Goal: Transaction & Acquisition: Purchase product/service

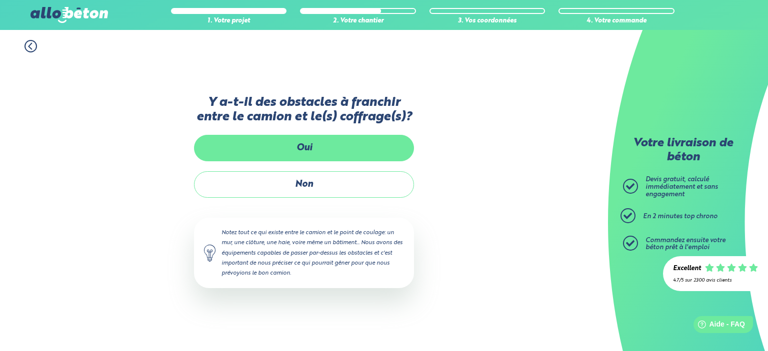
click at [284, 145] on label "Oui" at bounding box center [304, 148] width 220 height 26
click at [0, 0] on input "Oui" at bounding box center [0, 0] width 0 height 0
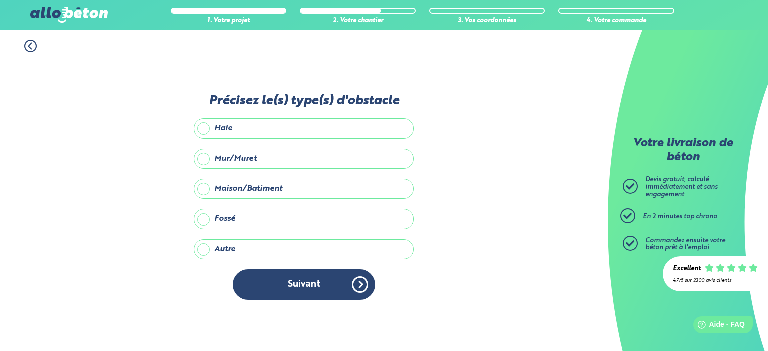
click at [249, 158] on label "Mur/Muret" at bounding box center [304, 159] width 220 height 20
click at [0, 0] on input "Mur/Muret" at bounding box center [0, 0] width 0 height 0
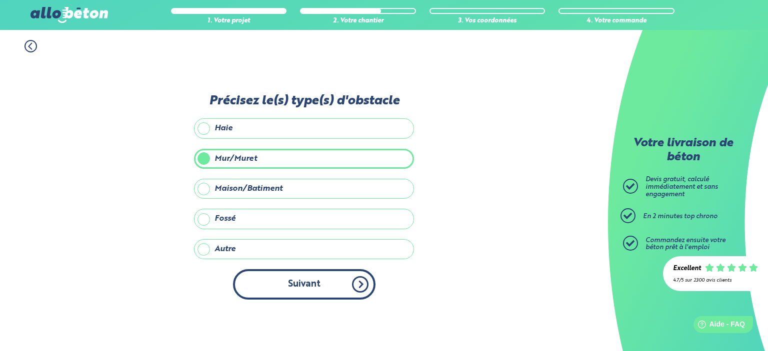
click at [306, 285] on button "Suivant" at bounding box center [304, 284] width 142 height 30
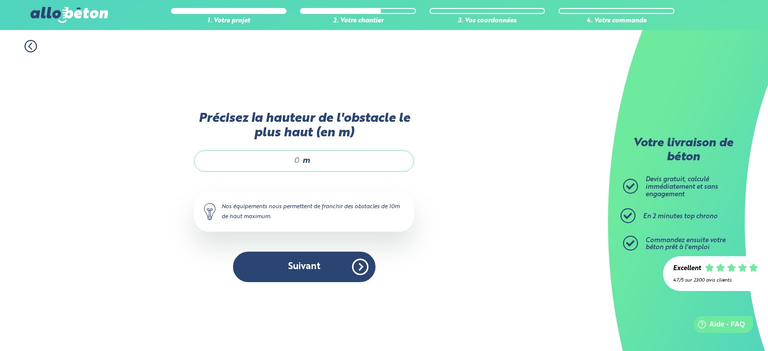
click at [293, 156] on input "Précisez la hauteur de l'obstacle le plus haut (en m)" at bounding box center [251, 161] width 95 height 10
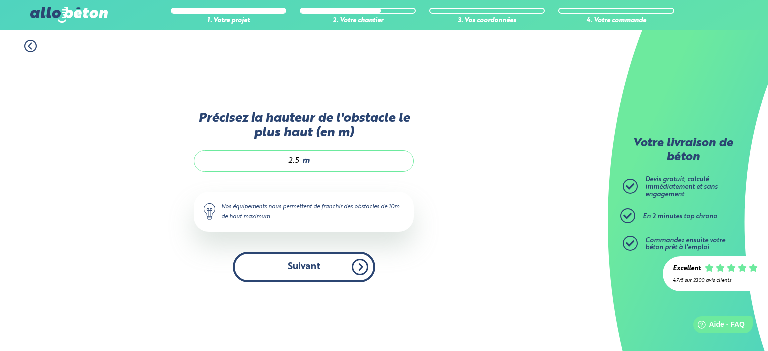
type input "2.5"
click at [323, 267] on button "Suivant" at bounding box center [304, 267] width 142 height 30
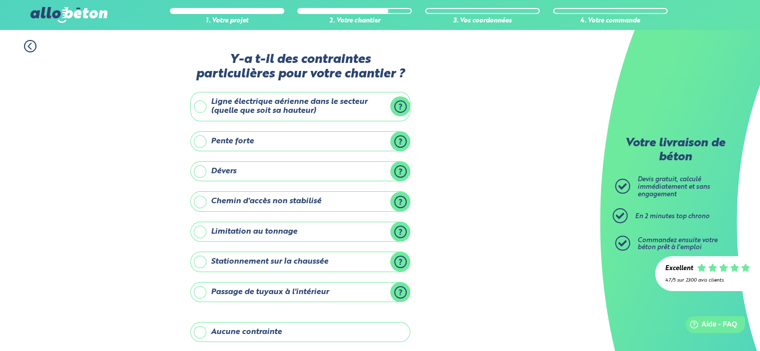
click at [212, 109] on label "Ligne électrique aérienne dans le secteur (quelle que soit sa hauteur)" at bounding box center [300, 106] width 220 height 29
click at [0, 0] on input "Ligne électrique aérienne dans le secteur (quelle que soit sa hauteur)" at bounding box center [0, 0] width 0 height 0
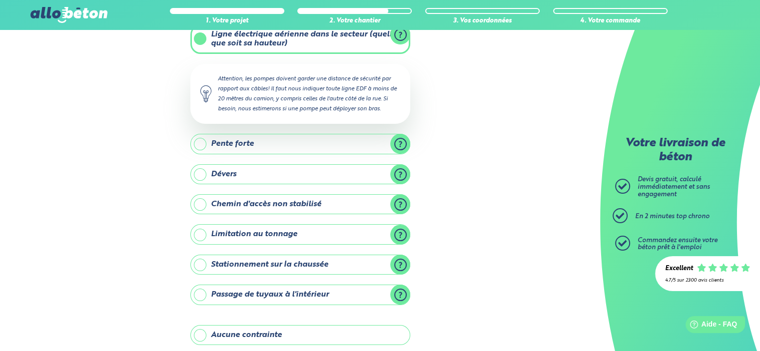
scroll to position [50, 0]
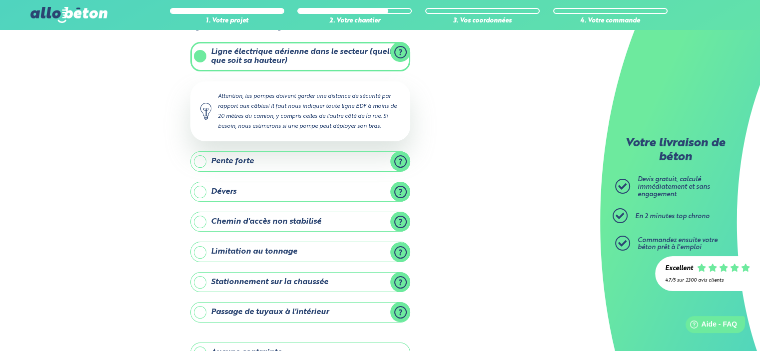
click at [194, 55] on label "Ligne électrique aérienne dans le secteur (quelle que soit sa hauteur)" at bounding box center [300, 56] width 220 height 29
click at [0, 0] on input "Ligne électrique aérienne dans le secteur (quelle que soit sa hauteur)" at bounding box center [0, 0] width 0 height 0
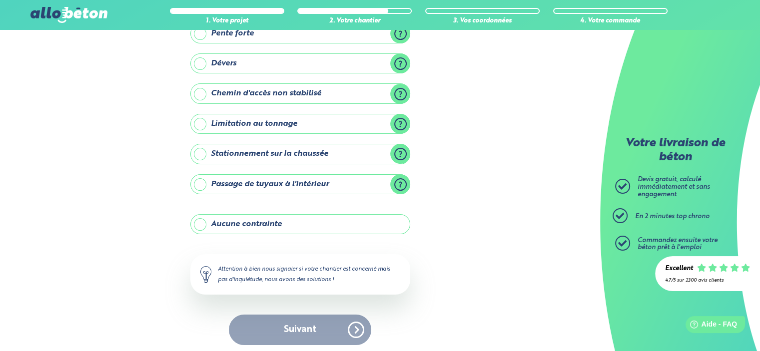
scroll to position [110, 0]
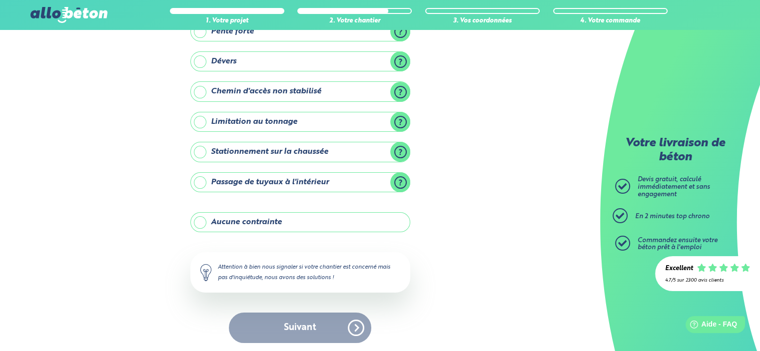
click at [210, 220] on label "Aucune contrainte" at bounding box center [300, 222] width 220 height 20
click at [0, 0] on input "Aucune contrainte" at bounding box center [0, 0] width 0 height 0
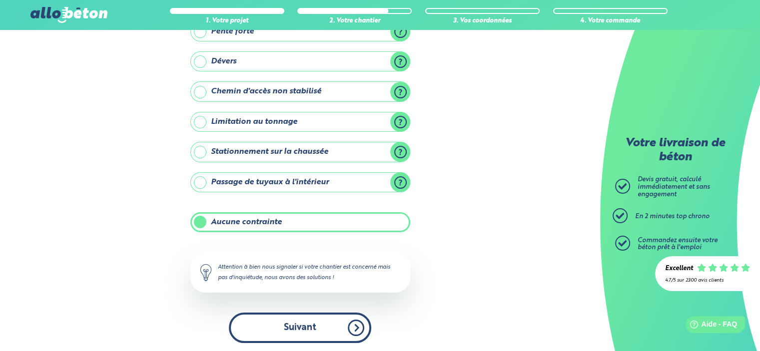
click at [283, 316] on button "Suivant" at bounding box center [300, 328] width 142 height 30
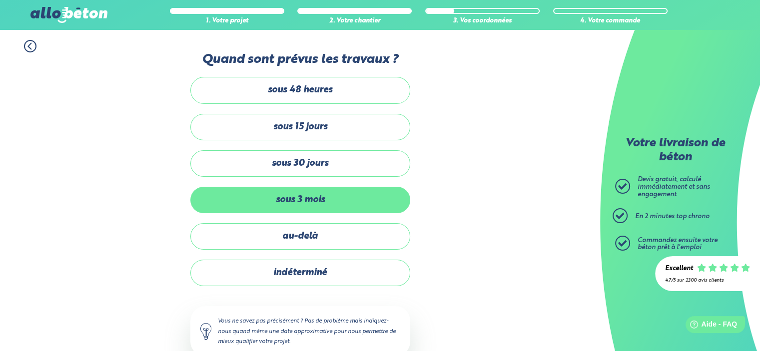
click at [296, 211] on label "sous 3 mois" at bounding box center [300, 200] width 220 height 26
click at [0, 0] on input "sous 3 mois" at bounding box center [0, 0] width 0 height 0
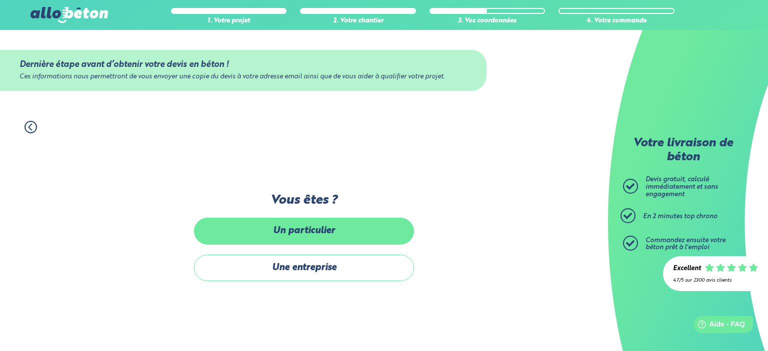
click at [294, 239] on label "Un particulier" at bounding box center [304, 231] width 220 height 26
click at [0, 0] on input "Un particulier" at bounding box center [0, 0] width 0 height 0
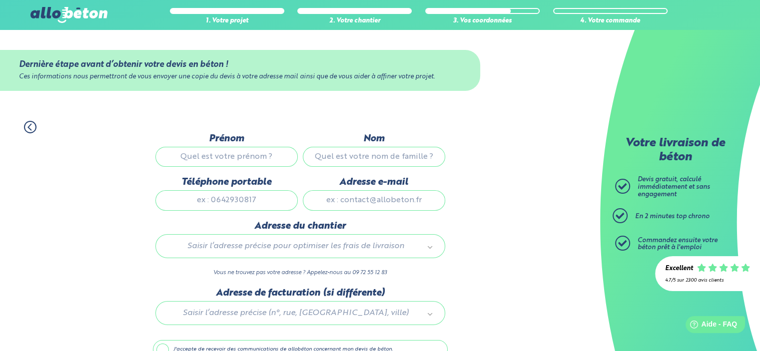
click at [250, 154] on input "Prénom" at bounding box center [226, 157] width 142 height 20
type input "clement"
click at [374, 160] on input "Nom" at bounding box center [374, 157] width 142 height 20
type input "cavelius"
click at [259, 200] on input "Téléphone portable" at bounding box center [226, 200] width 142 height 20
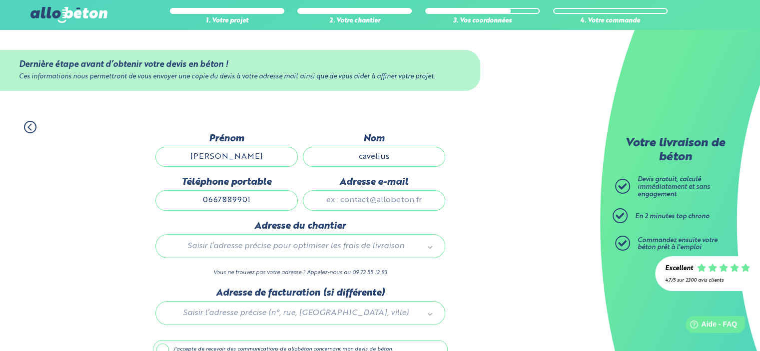
type input "0667889901"
click at [397, 193] on input "Adresse e-mail" at bounding box center [374, 200] width 142 height 20
type input "c.cavelius@dole.org"
click at [293, 239] on div "Saisir l’adresse précise pour optimiser les frais de livraison" at bounding box center [300, 246] width 290 height 24
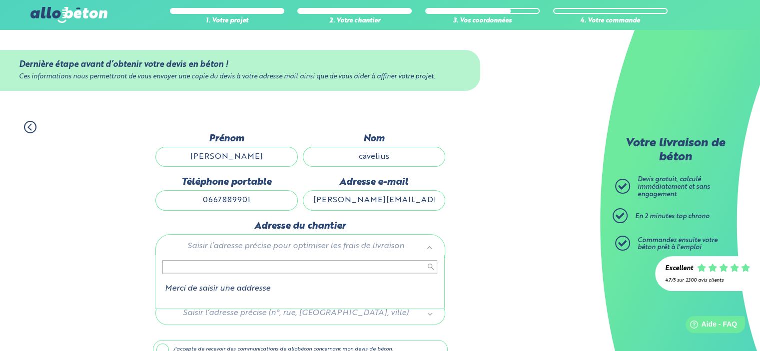
scroll to position [50, 0]
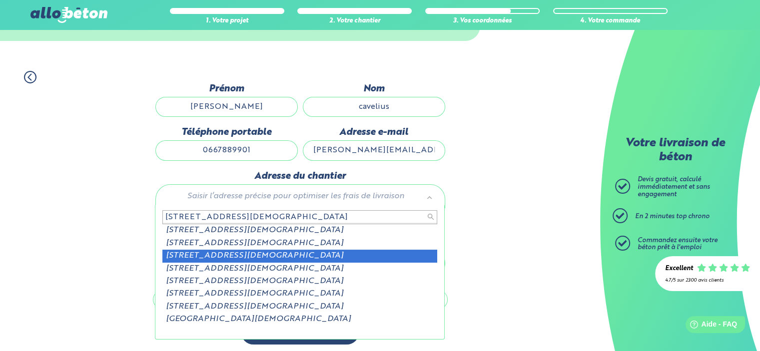
type input "2 rue de l eglise 39120"
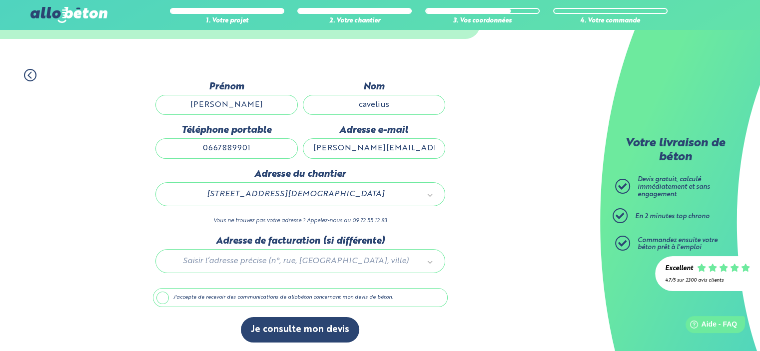
scroll to position [52, 0]
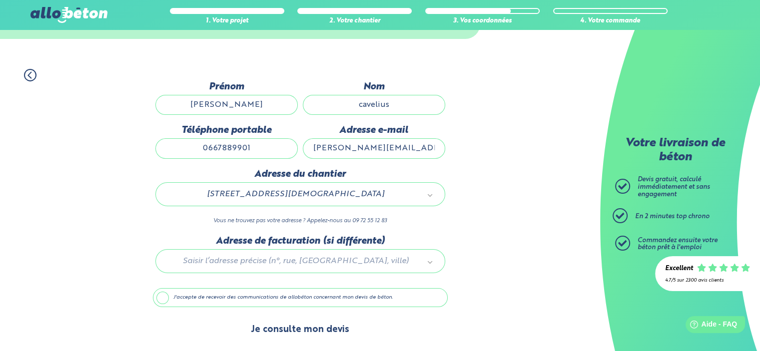
click at [301, 329] on button "Je consulte mon devis" at bounding box center [300, 329] width 118 height 25
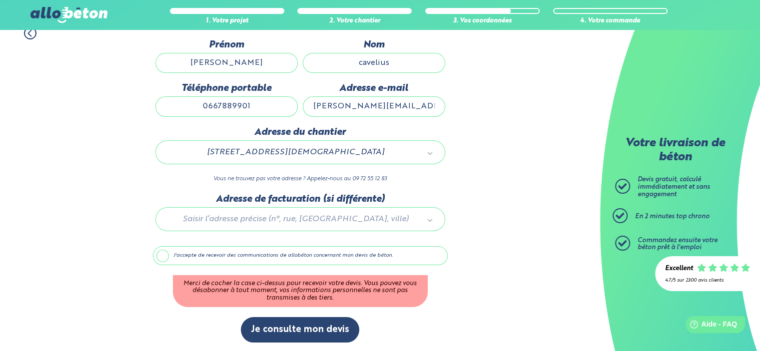
scroll to position [94, 0]
click at [167, 244] on div "Dernière étape avant d’obtenir votre devis en béton ! Ces informations nous per…" at bounding box center [300, 195] width 295 height 313
click at [164, 255] on label "J'accepte de recevoir des communications de allobéton concernant mon devis de b…" at bounding box center [300, 255] width 295 height 19
click at [0, 0] on input "J'accepte de recevoir des communications de allobéton concernant mon devis de b…" at bounding box center [0, 0] width 0 height 0
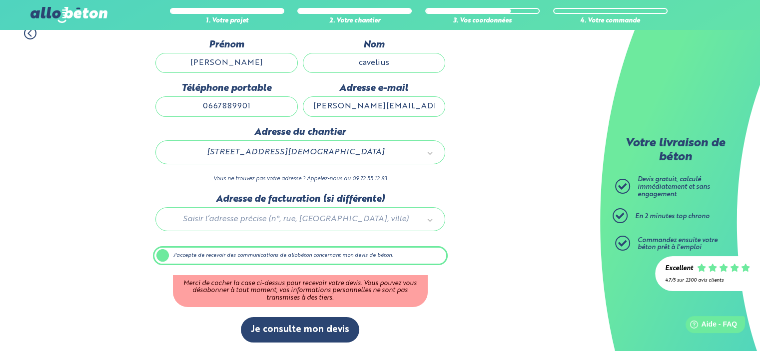
scroll to position [52, 0]
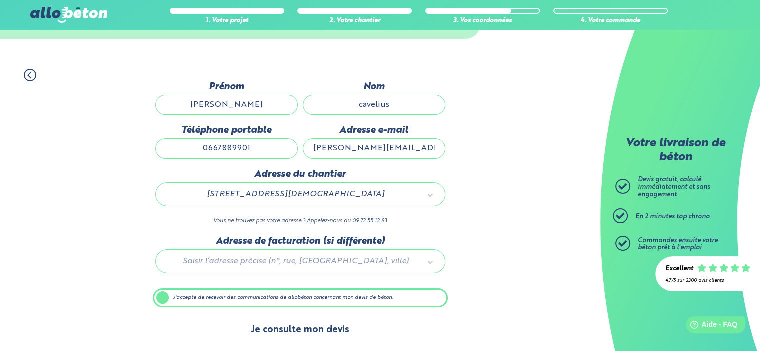
click at [306, 325] on button "Je consulte mon devis" at bounding box center [300, 329] width 118 height 25
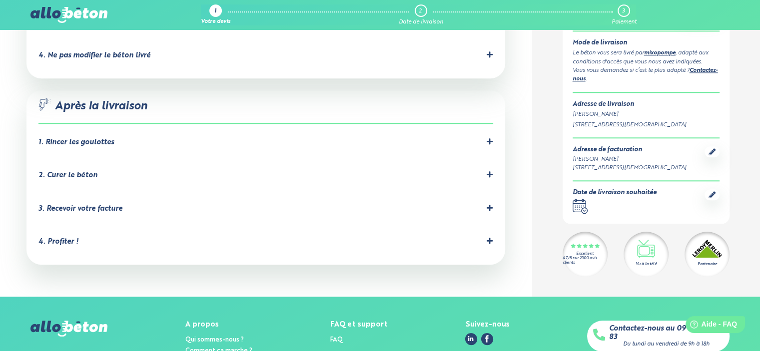
scroll to position [1049, 0]
click at [488, 204] on icon at bounding box center [489, 207] width 7 height 7
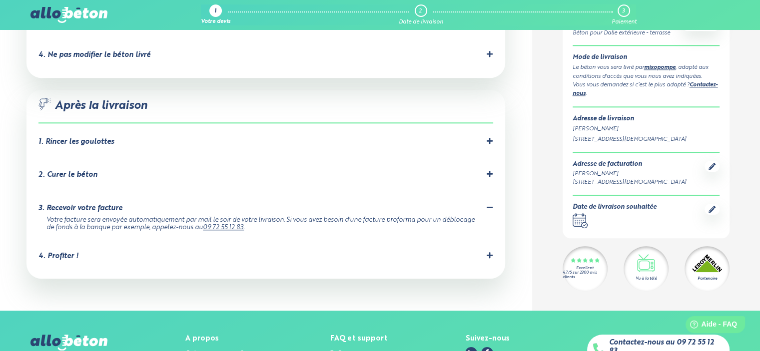
click at [488, 204] on icon at bounding box center [489, 207] width 7 height 7
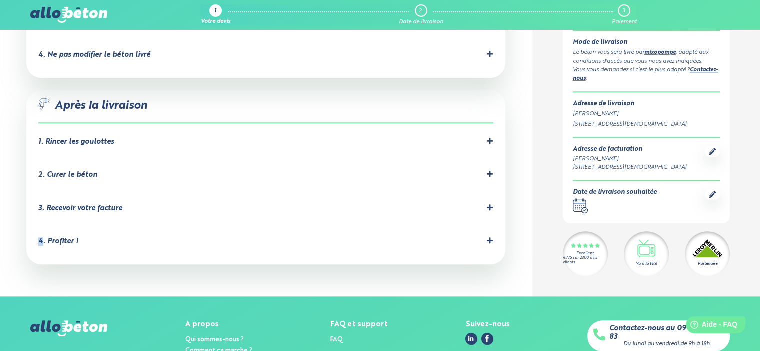
click at [488, 204] on icon at bounding box center [489, 207] width 7 height 7
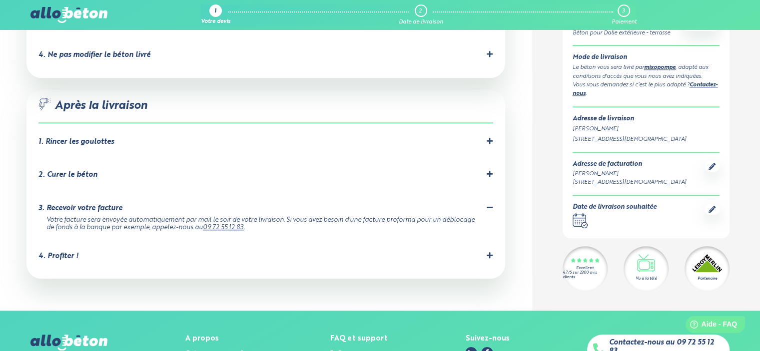
click at [488, 204] on icon at bounding box center [489, 207] width 7 height 7
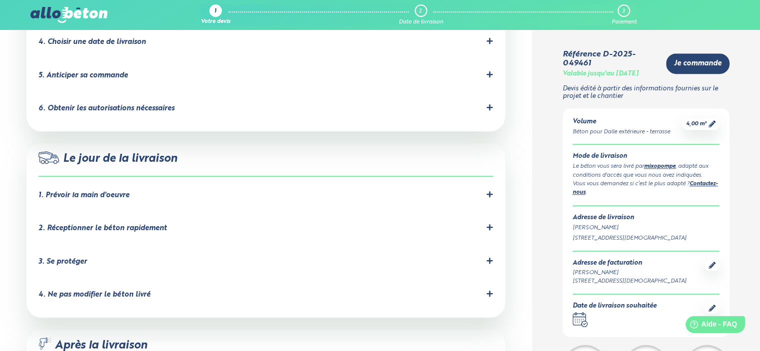
scroll to position [800, 0]
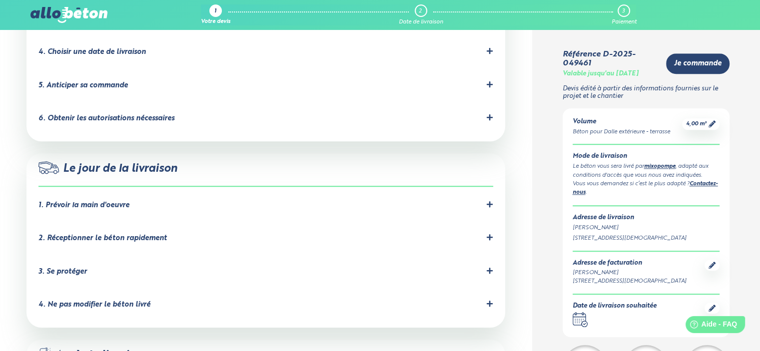
click at [714, 305] on icon at bounding box center [712, 308] width 7 height 7
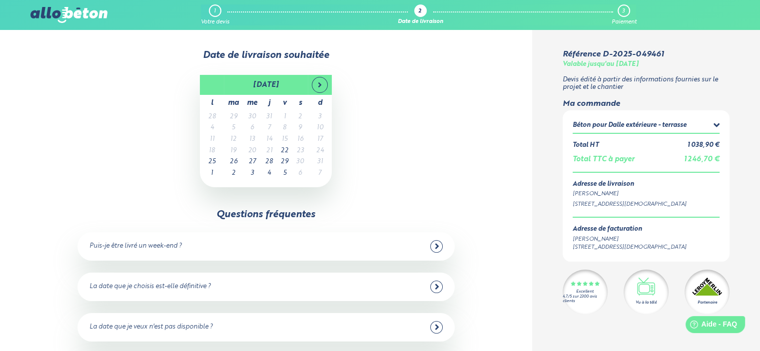
click at [216, 8] on div "1" at bounding box center [215, 10] width 12 height 12
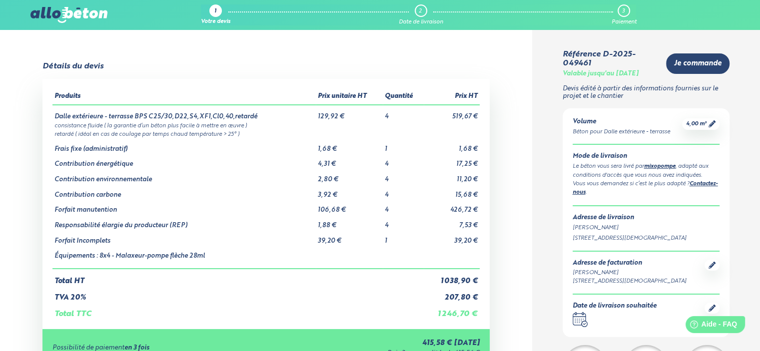
click at [623, 11] on div "3" at bounding box center [623, 11] width 2 height 6
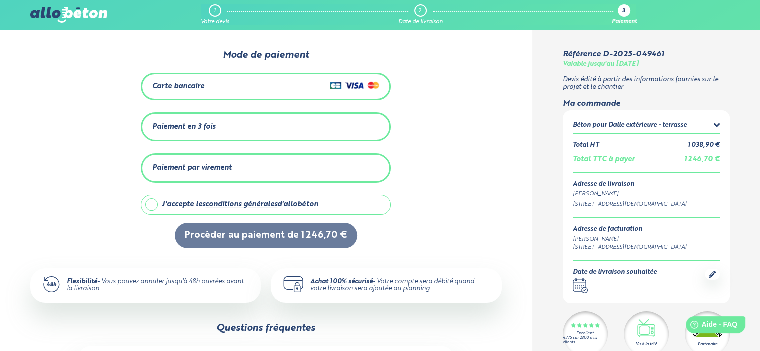
click at [294, 124] on div "Paiement en 3 fois" at bounding box center [265, 127] width 227 height 16
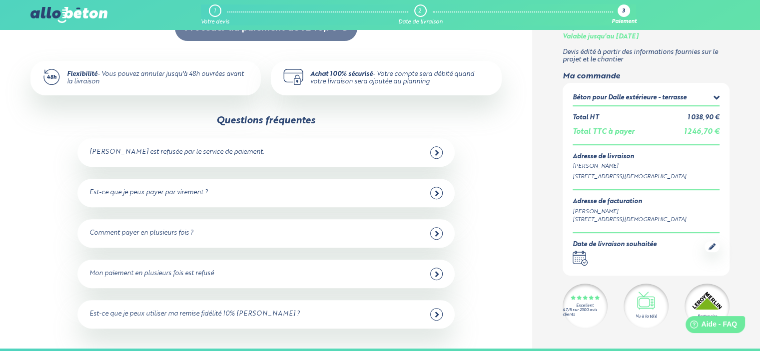
scroll to position [350, 0]
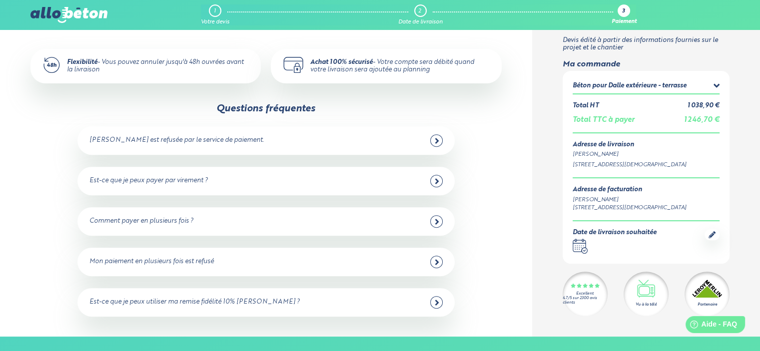
click at [435, 181] on icon at bounding box center [437, 181] width 4 height 9
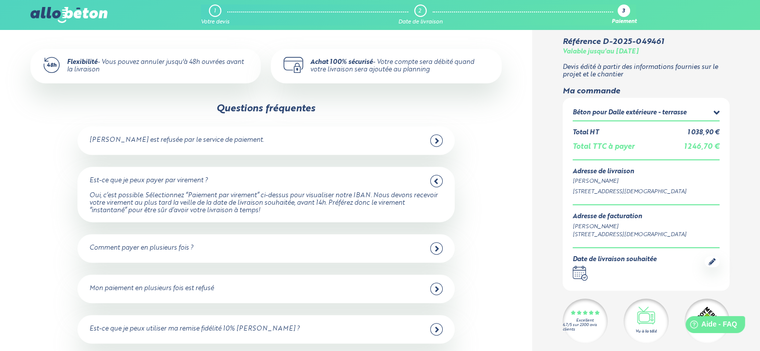
click at [434, 182] on icon at bounding box center [436, 181] width 4 height 9
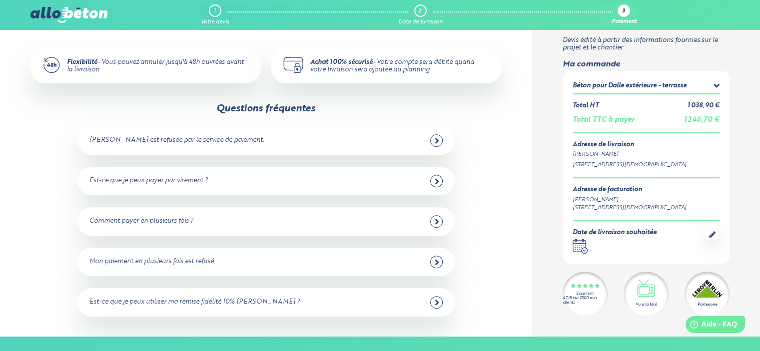
click at [433, 225] on div at bounding box center [436, 221] width 12 height 12
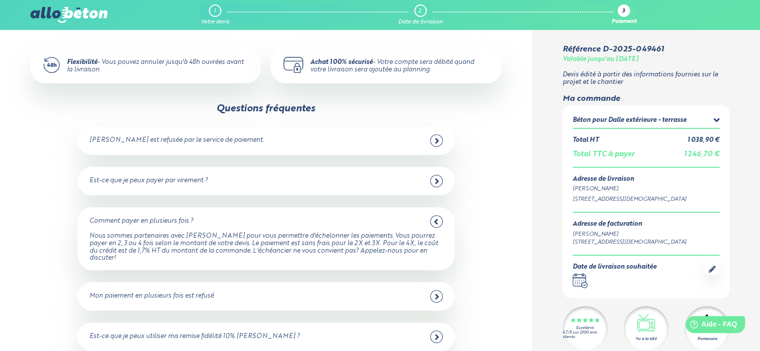
click at [439, 219] on div at bounding box center [436, 221] width 12 height 12
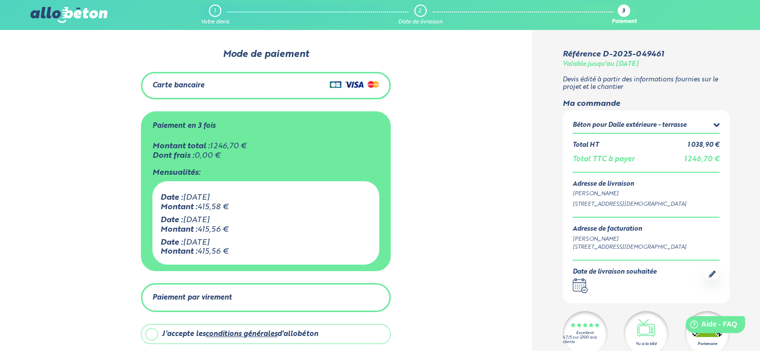
scroll to position [0, 0]
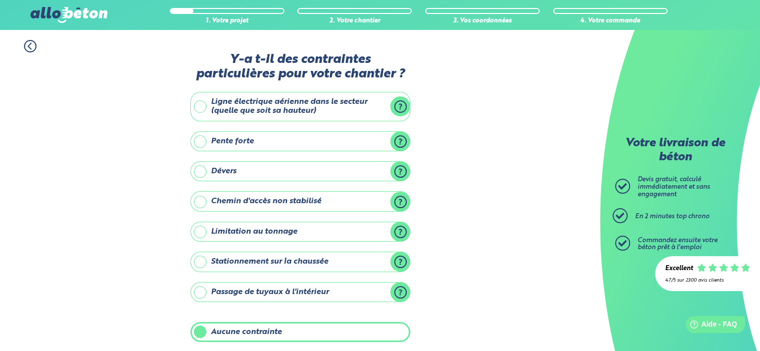
scroll to position [110, 0]
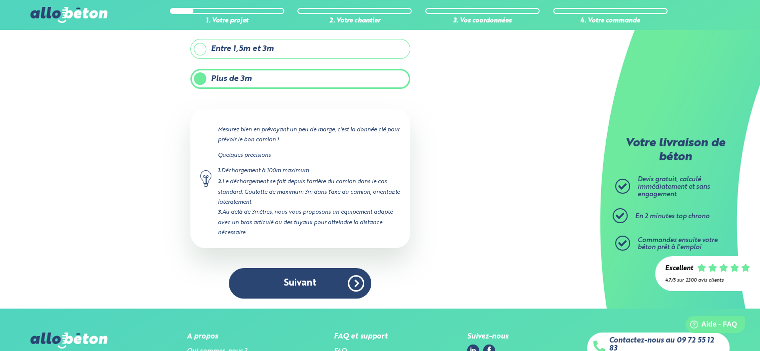
scroll to position [177, 0]
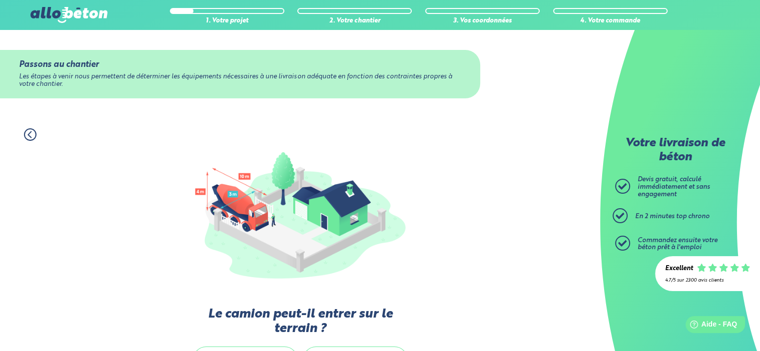
scroll to position [150, 0]
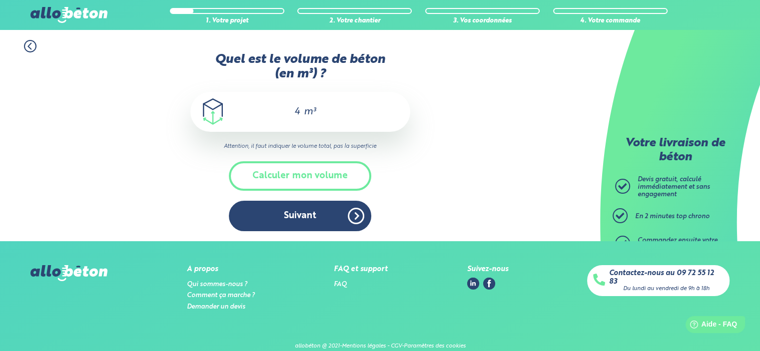
scroll to position [100, 0]
